Goal: Information Seeking & Learning: Learn about a topic

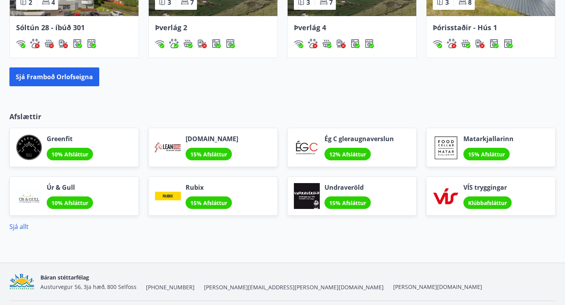
scroll to position [613, 0]
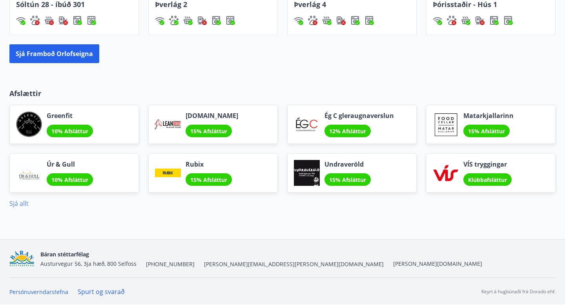
click at [16, 205] on link "Sjá allt" at bounding box center [18, 203] width 19 height 9
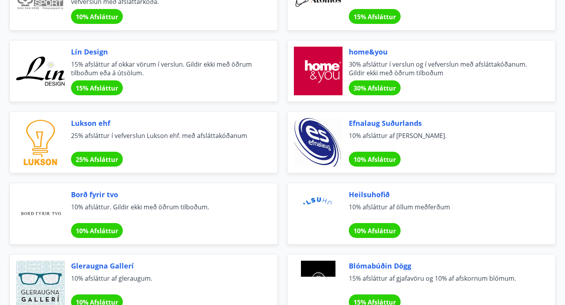
scroll to position [346, 0]
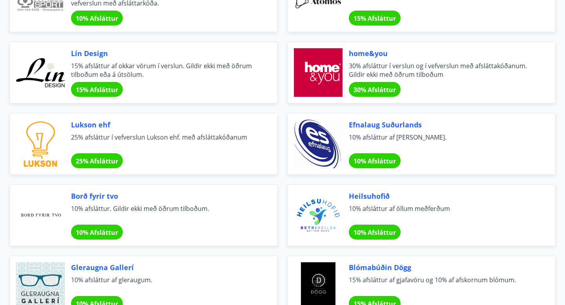
click at [390, 74] on span "30% afsláttur í verslun og í vefverslun með afsláttakóðanum. Gildir ekki með öð…" at bounding box center [443, 70] width 188 height 17
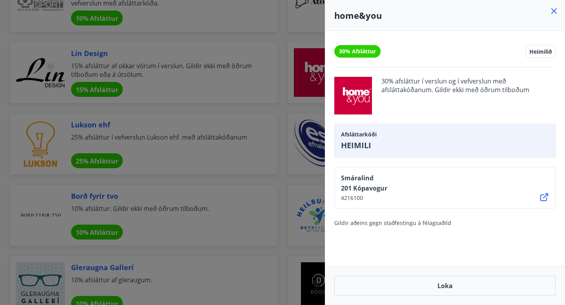
click at [545, 197] on icon at bounding box center [544, 197] width 8 height 8
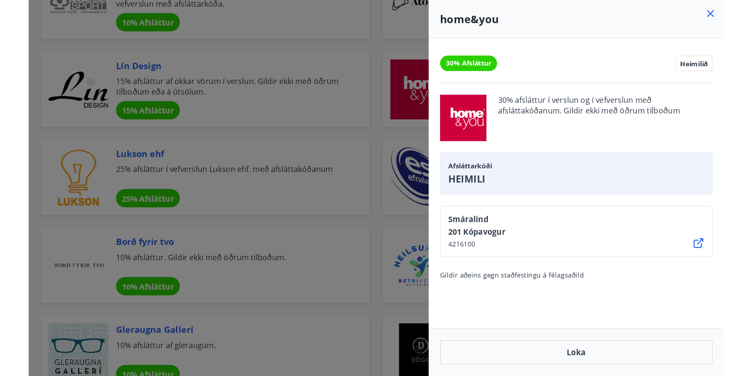
scroll to position [346, 0]
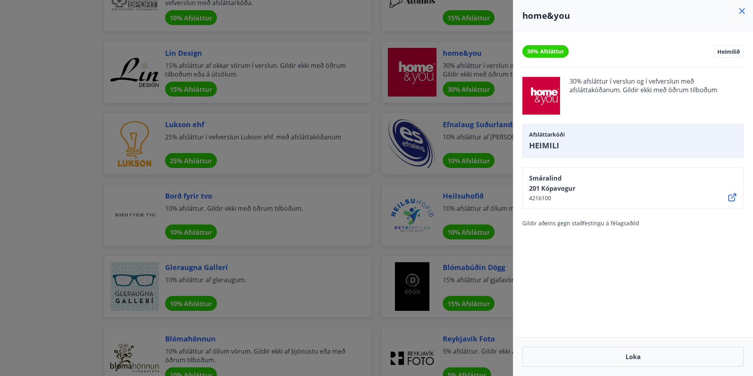
click at [88, 104] on div at bounding box center [376, 188] width 753 height 376
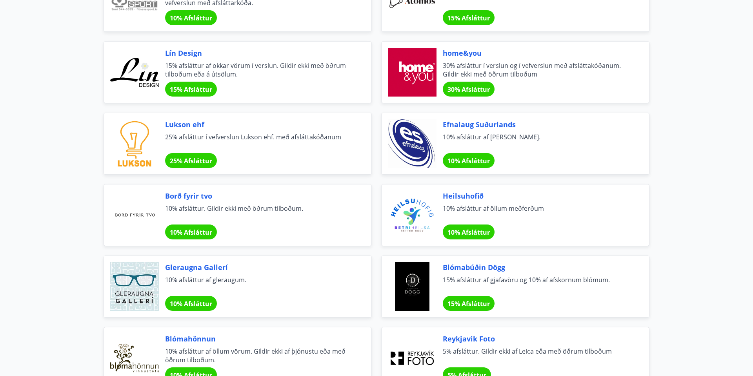
click at [239, 133] on span "25% afsláttur í vefverslun Lukson ehf. með afsláttakóðanum" at bounding box center [259, 141] width 188 height 17
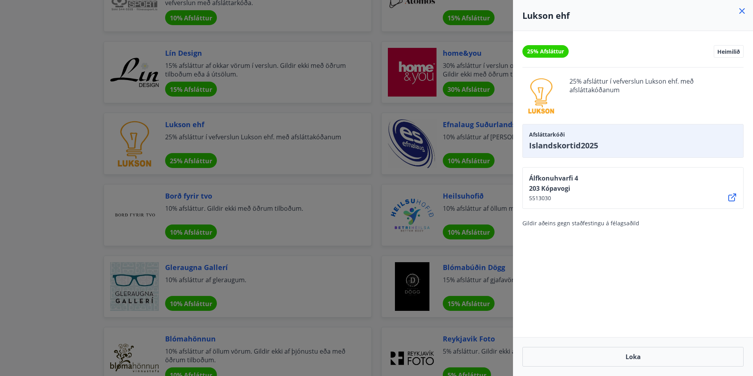
click at [565, 198] on icon at bounding box center [732, 197] width 9 height 9
click at [86, 143] on div at bounding box center [376, 188] width 753 height 376
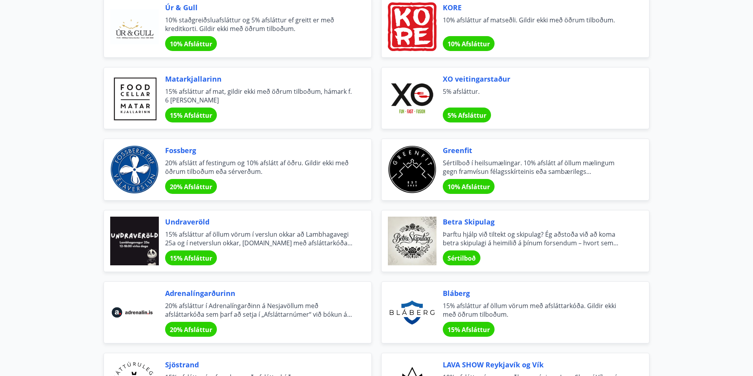
scroll to position [749, 0]
click at [178, 93] on span "15% afsláttur af mat, gildir ekki með öðrum tilboðum, hámark f. 6 [PERSON_NAME]" at bounding box center [259, 96] width 188 height 17
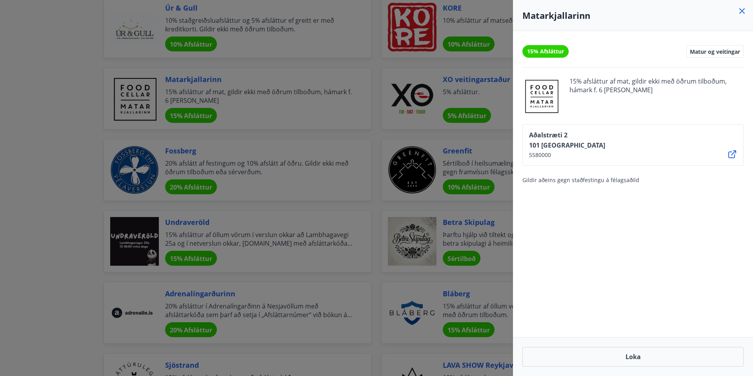
click at [71, 148] on div at bounding box center [376, 188] width 753 height 376
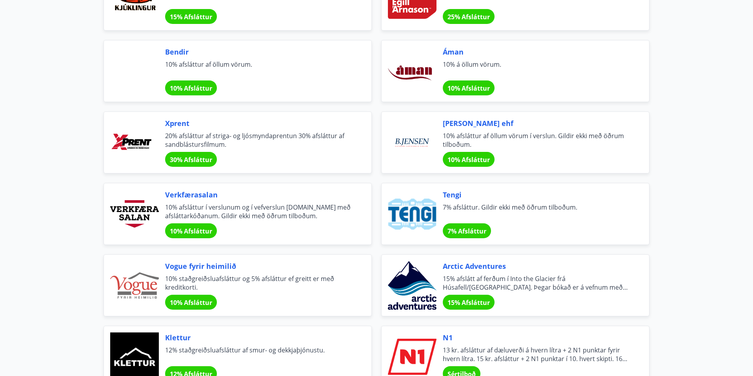
scroll to position [1278, 0]
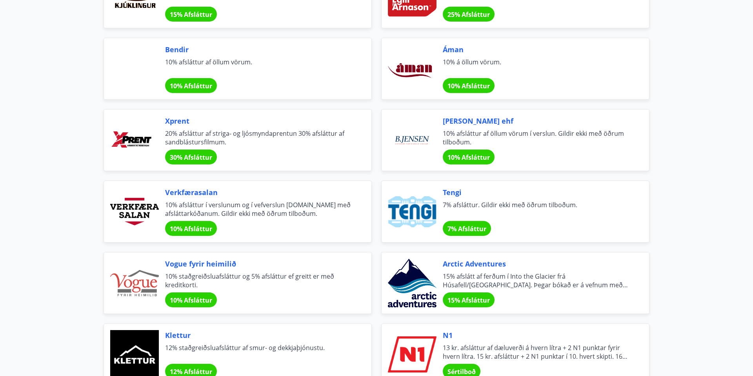
click at [261, 132] on span "20% afsláttur af striga- og ljósmyndaprentun 30% afsláttur af sandblástursfilmu…" at bounding box center [259, 137] width 188 height 17
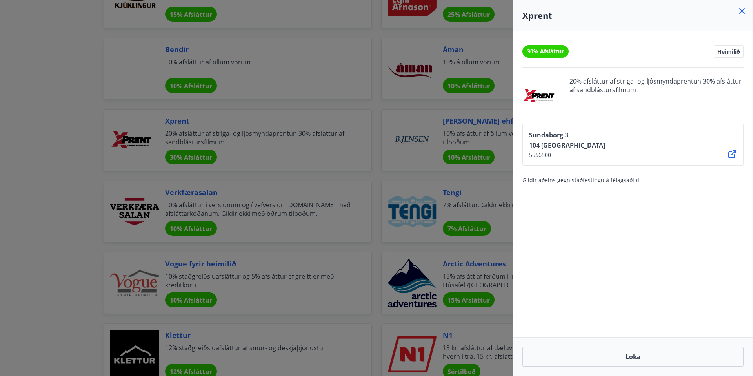
click at [565, 154] on icon at bounding box center [732, 154] width 9 height 9
click at [241, 158] on div at bounding box center [376, 188] width 753 height 376
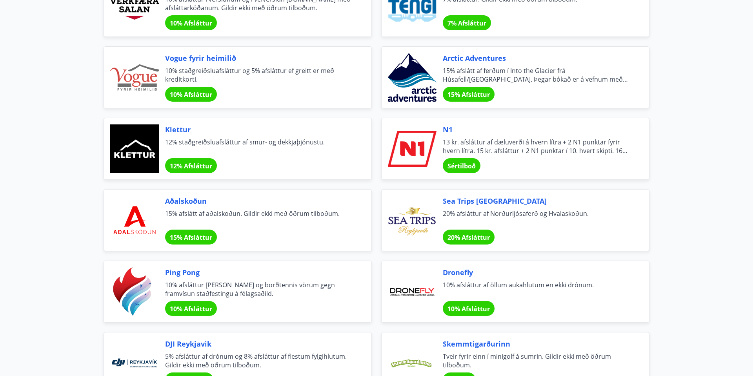
scroll to position [1486, 0]
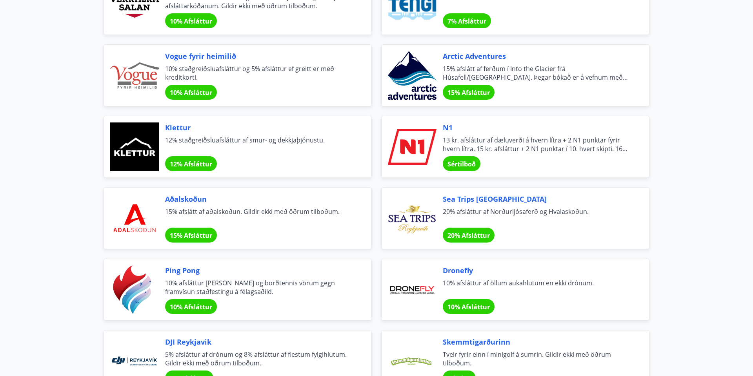
click at [529, 151] on span "13 kr. afsláttur af dæluverði á hvern lítra + 2 N1 punktar fyrir hvern lítra. 1…" at bounding box center [537, 144] width 188 height 17
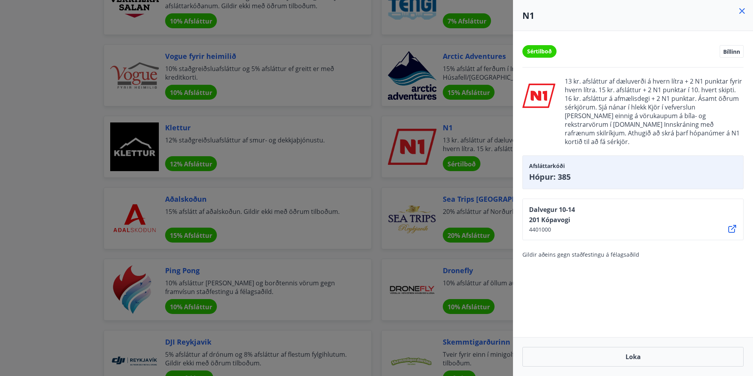
click at [46, 195] on div at bounding box center [376, 188] width 753 height 376
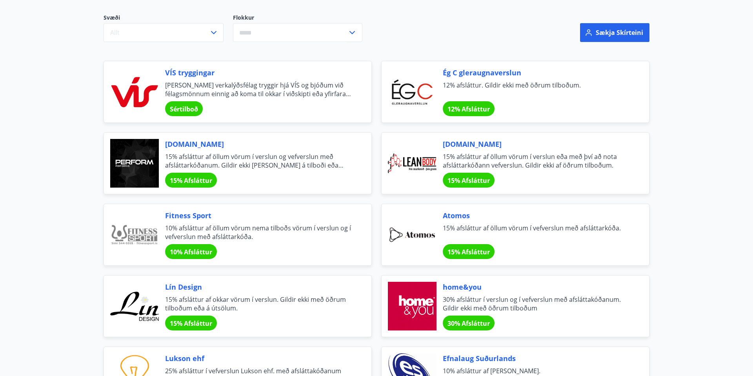
scroll to position [117, 0]
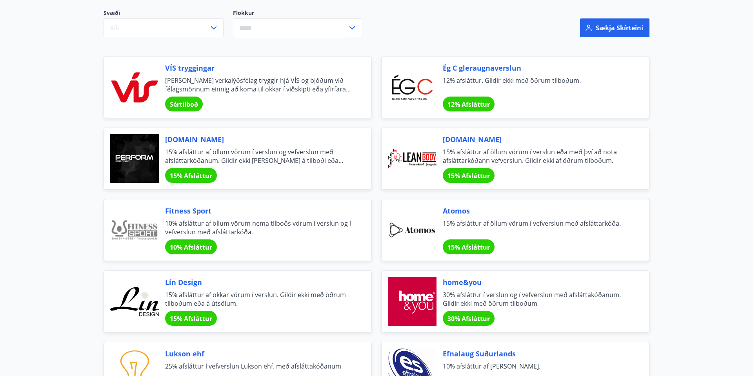
click at [480, 216] on div "Atomos 15% afsláttur af öllum vörum í vefverslun með afsláttarkóða. 15% Afslátt…" at bounding box center [537, 230] width 188 height 49
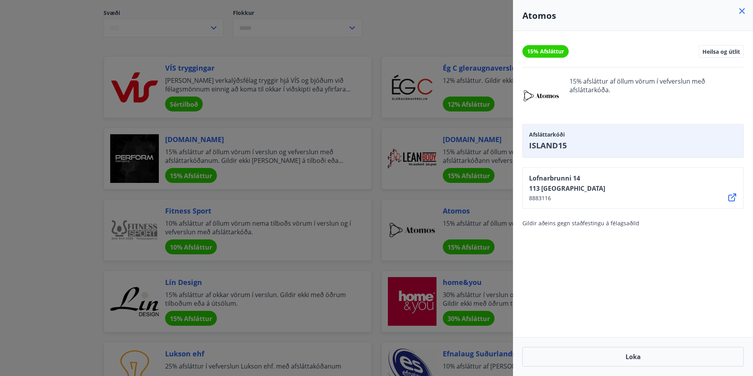
click at [565, 199] on icon at bounding box center [732, 197] width 9 height 9
click at [418, 34] on div at bounding box center [376, 188] width 753 height 376
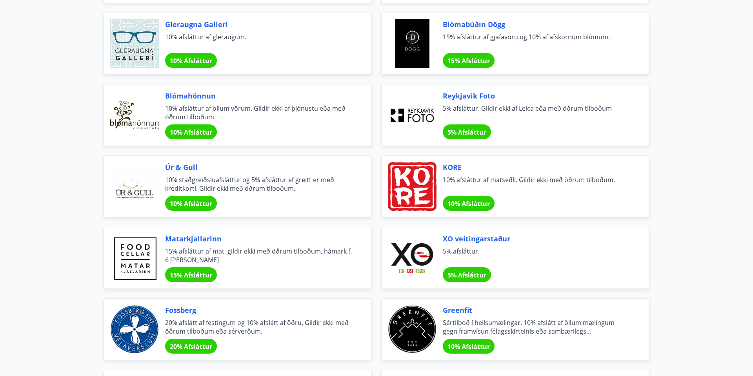
scroll to position [595, 0]
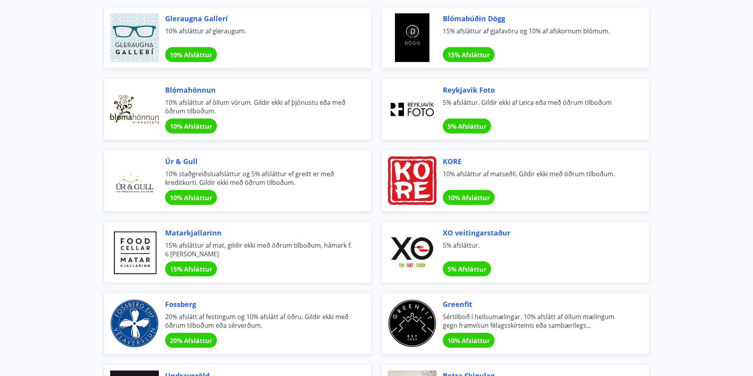
click at [288, 175] on span "10% staðgreiðsluafsláttur og 5% afsláttur ef greitt er með kreditkorti. Gildir …" at bounding box center [259, 178] width 188 height 17
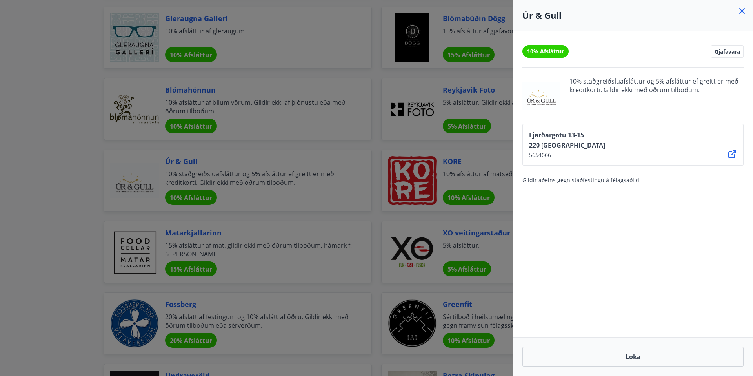
click at [60, 219] on div at bounding box center [376, 188] width 753 height 376
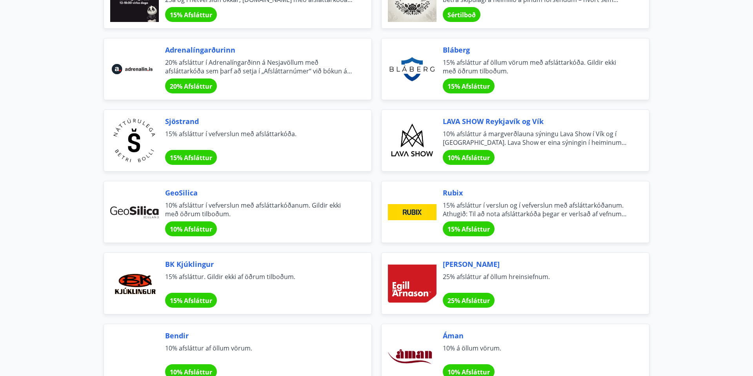
scroll to position [1008, 0]
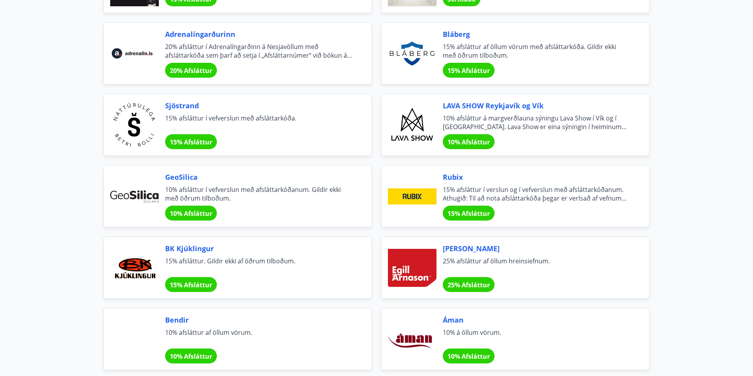
click at [546, 201] on span "15% afsláttur í verslun og í vefverslun með afsláttarkóðanum. Athugið: Til að n…" at bounding box center [537, 193] width 188 height 17
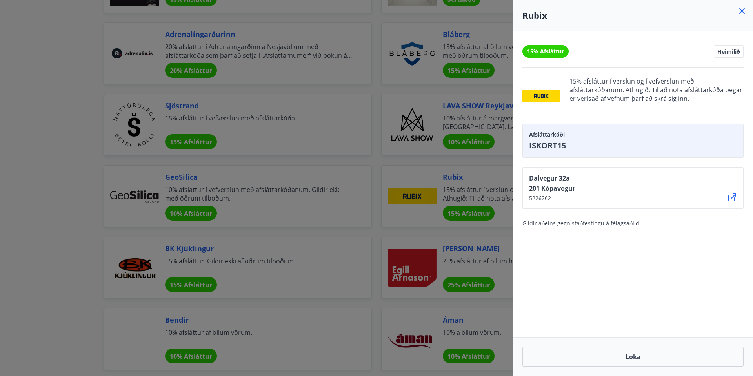
click at [565, 140] on span "ISKORT15" at bounding box center [633, 145] width 208 height 11
click at [79, 216] on div at bounding box center [376, 188] width 753 height 376
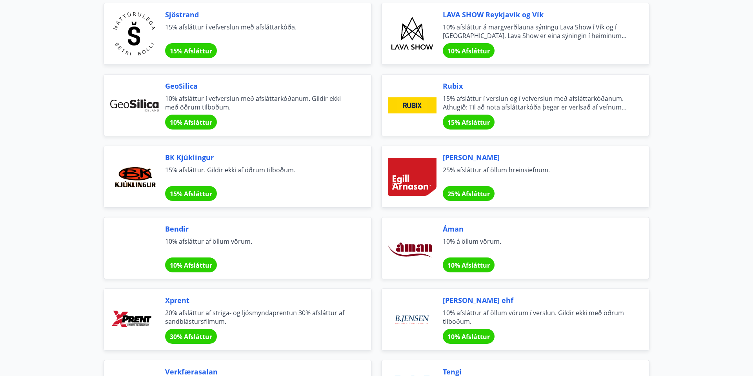
scroll to position [1105, 0]
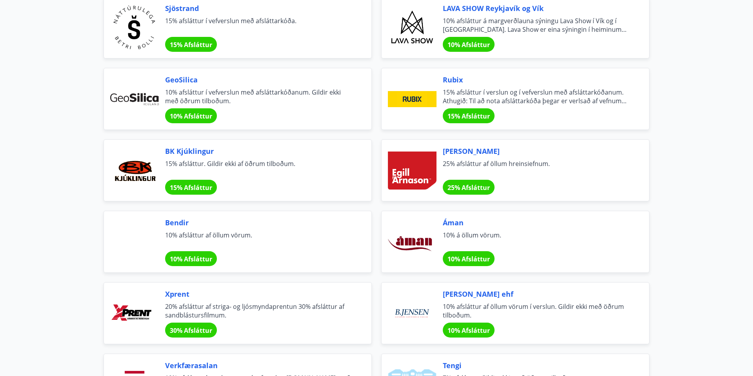
click at [480, 164] on span "25% afsláttur af öllum hreinsiefnum." at bounding box center [537, 167] width 188 height 17
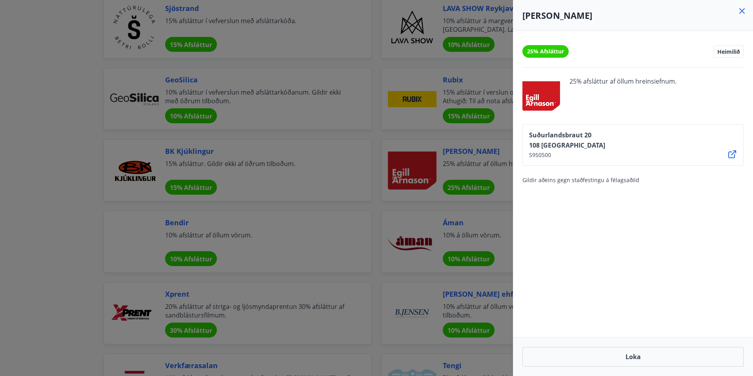
click at [565, 154] on icon at bounding box center [732, 154] width 9 height 9
